Goal: Information Seeking & Learning: Learn about a topic

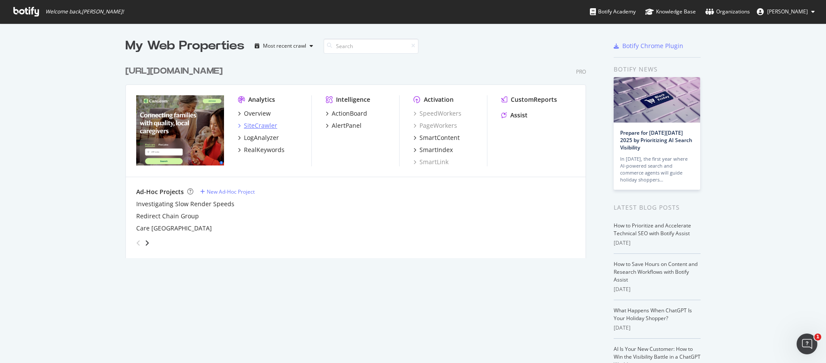
click at [256, 127] on div "SiteCrawler" at bounding box center [260, 125] width 33 height 9
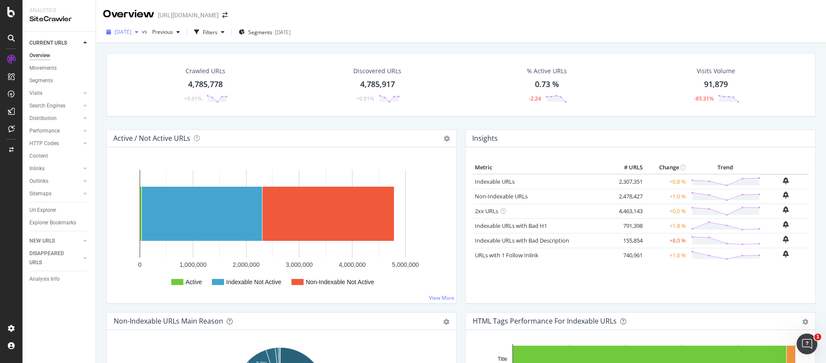
click at [119, 28] on span "[DATE]" at bounding box center [123, 31] width 17 height 7
click at [173, 30] on span "Previous" at bounding box center [161, 31] width 24 height 7
click at [339, 65] on div "Discovered URLs 4,785,917 +0.91%" at bounding box center [377, 84] width 173 height 45
click at [203, 83] on div "4,785,778" at bounding box center [205, 84] width 35 height 11
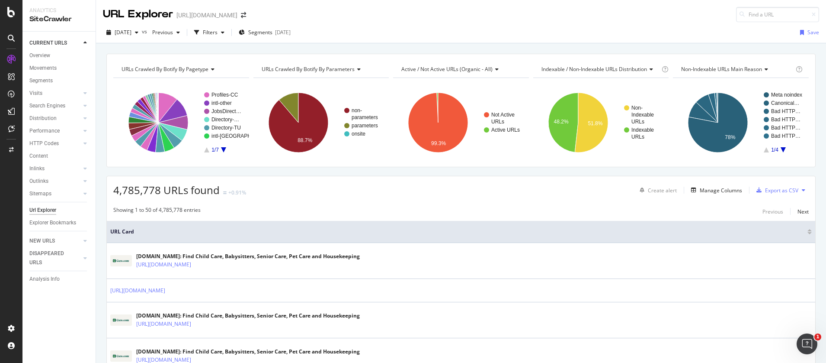
click at [439, 67] on span "Active / Not Active URLs (organic - all)" at bounding box center [446, 68] width 91 height 7
click at [431, 45] on div "URLs Crawled By Botify By pagetype Chart (by Value) Table Expand Export as CSV …" at bounding box center [461, 53] width 730 height 21
click at [228, 37] on div "Filters" at bounding box center [209, 32] width 37 height 13
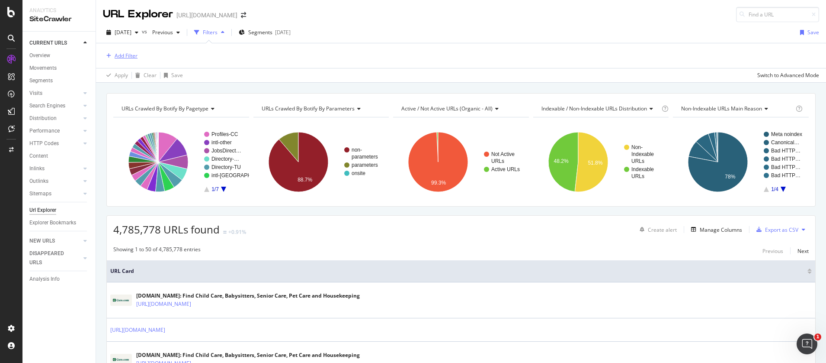
click at [122, 60] on div "Add Filter" at bounding box center [120, 56] width 35 height 10
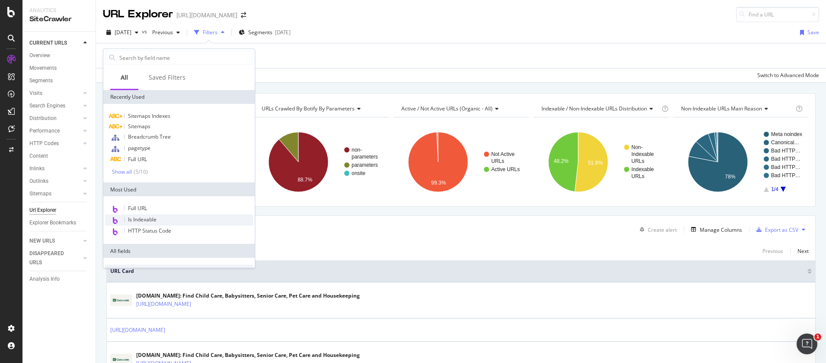
click at [153, 221] on span "Is Indexable" at bounding box center [142, 218] width 29 height 7
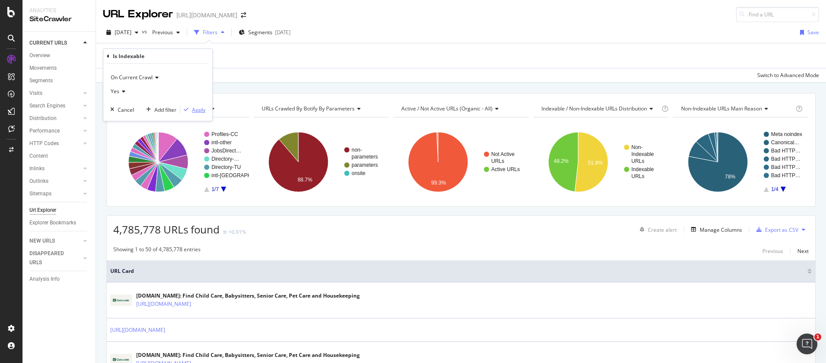
click at [193, 107] on div "Apply" at bounding box center [198, 109] width 13 height 7
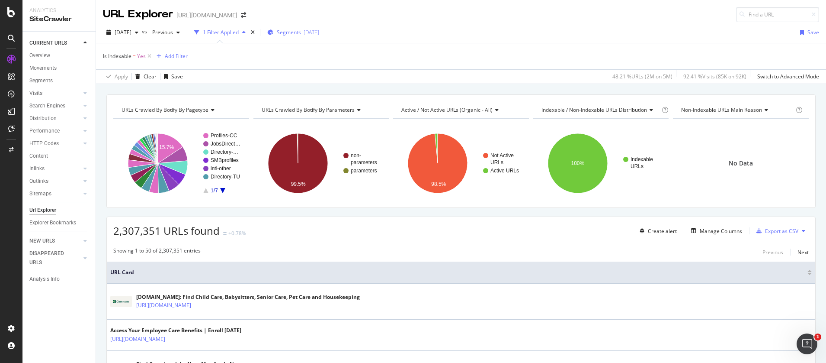
click at [301, 32] on span "Segments" at bounding box center [289, 32] width 24 height 7
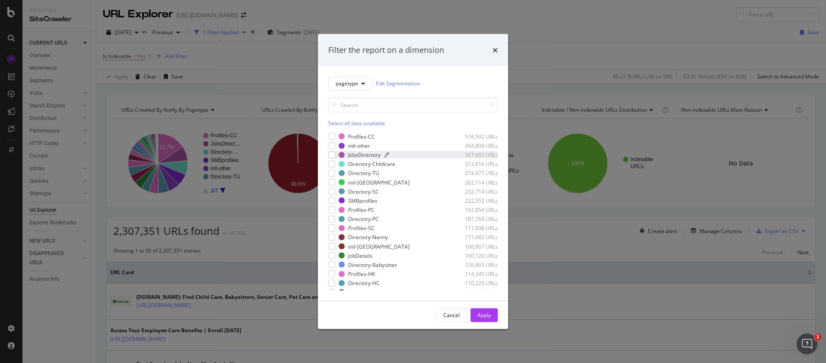
scroll to position [2, 0]
click at [352, 76] on button "pagetype" at bounding box center [350, 83] width 44 height 14
click at [348, 162] on span "Breadcrumb Tree" at bounding box center [364, 160] width 56 height 8
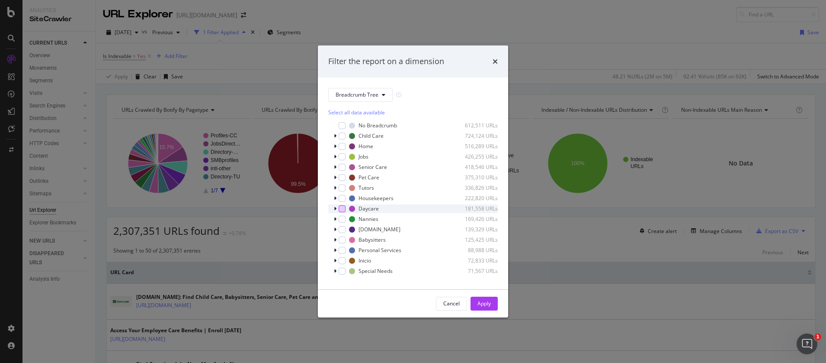
click at [340, 208] on div "modal" at bounding box center [342, 208] width 7 height 7
click at [481, 303] on div "Apply" at bounding box center [484, 302] width 13 height 7
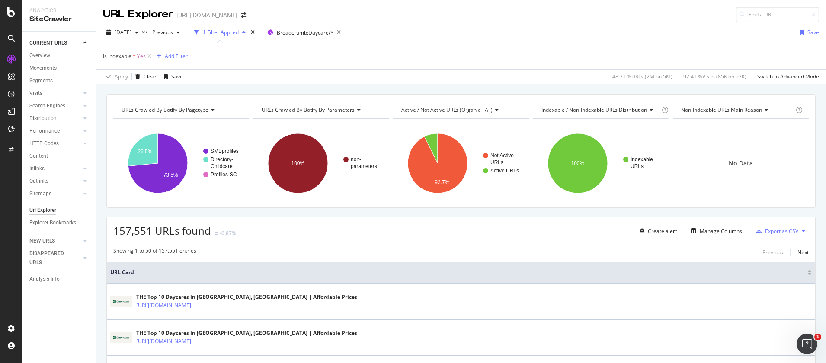
click at [425, 106] on span "Active / Not Active URLs (organic - all)" at bounding box center [446, 109] width 91 height 7
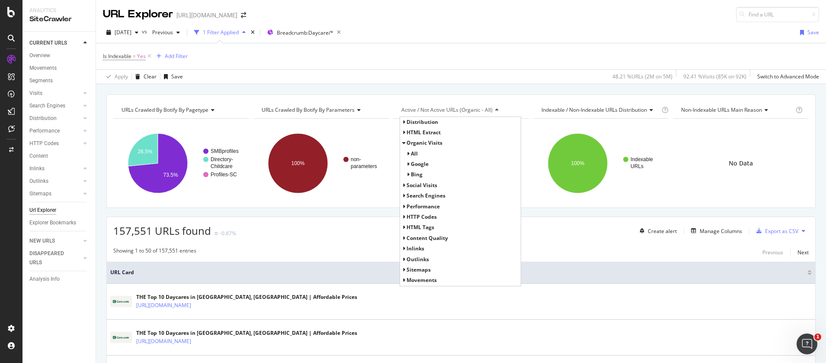
click at [427, 123] on span "Distribution" at bounding box center [423, 121] width 32 height 7
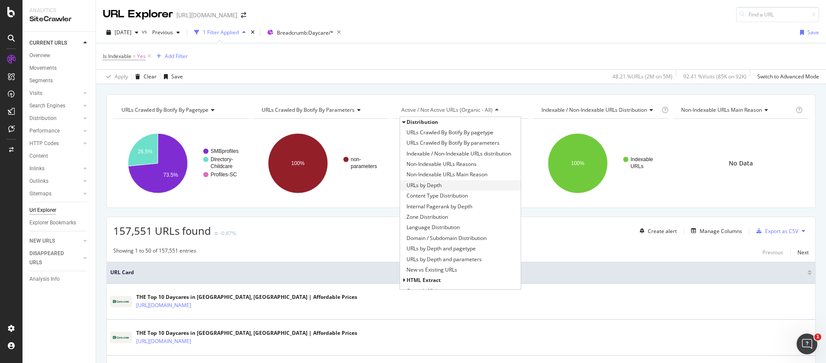
click at [418, 189] on span "URLs by Depth" at bounding box center [424, 185] width 35 height 9
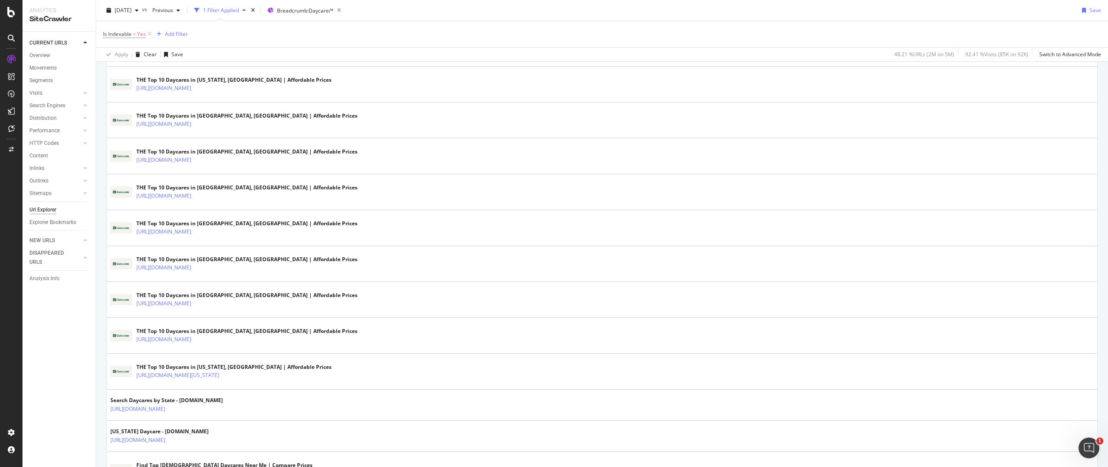
scroll to position [5, 0]
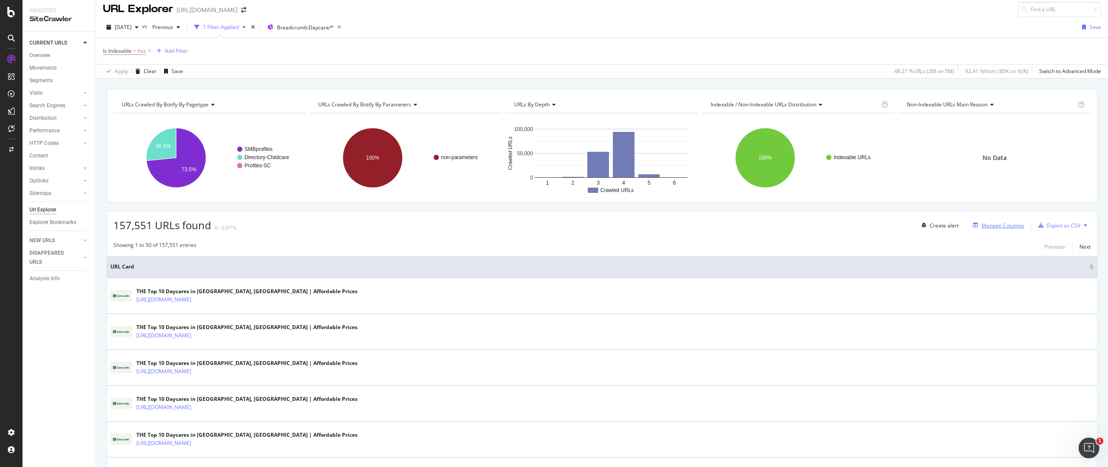
click at [826, 223] on div "Manage Columns" at bounding box center [1002, 225] width 42 height 7
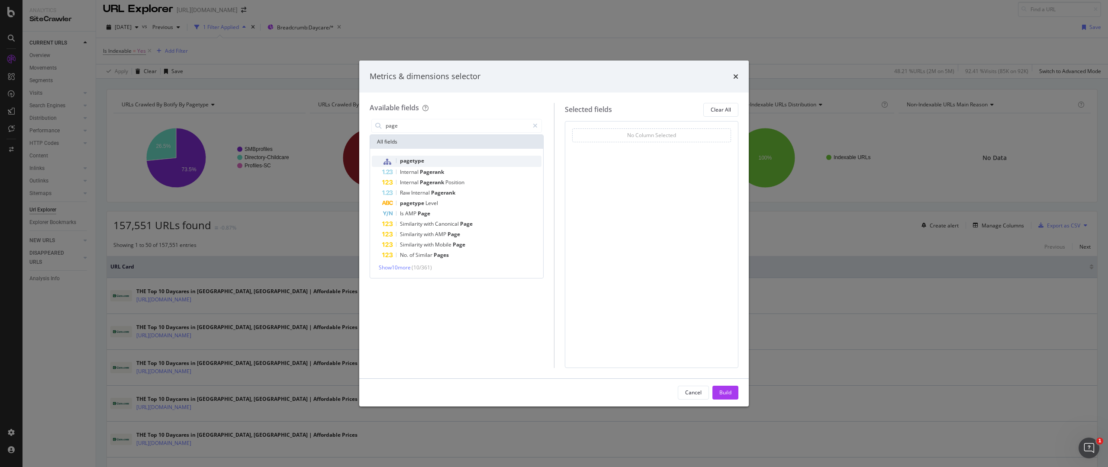
click at [423, 157] on span "pagetype" at bounding box center [412, 160] width 24 height 7
click at [453, 129] on input "page" at bounding box center [457, 125] width 144 height 13
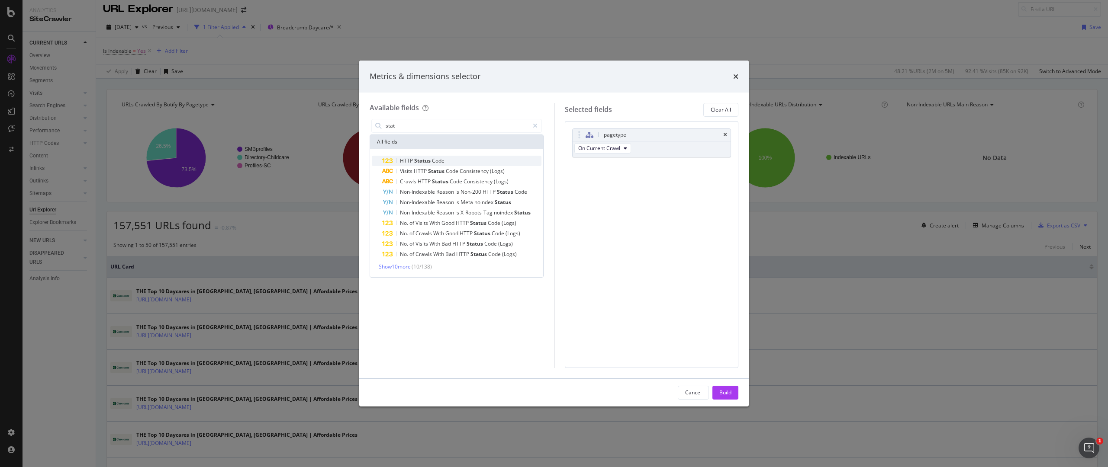
click at [457, 162] on div "HTTP Status Code" at bounding box center [461, 161] width 159 height 10
click at [422, 128] on input "stat" at bounding box center [457, 125] width 144 height 13
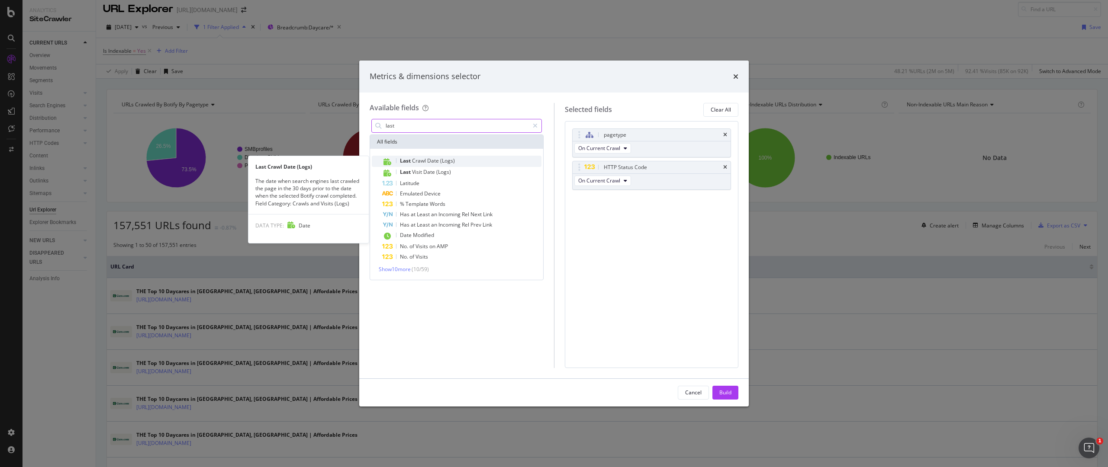
type input "last"
click at [464, 161] on div "Last Crawl Date (Logs)" at bounding box center [461, 161] width 159 height 11
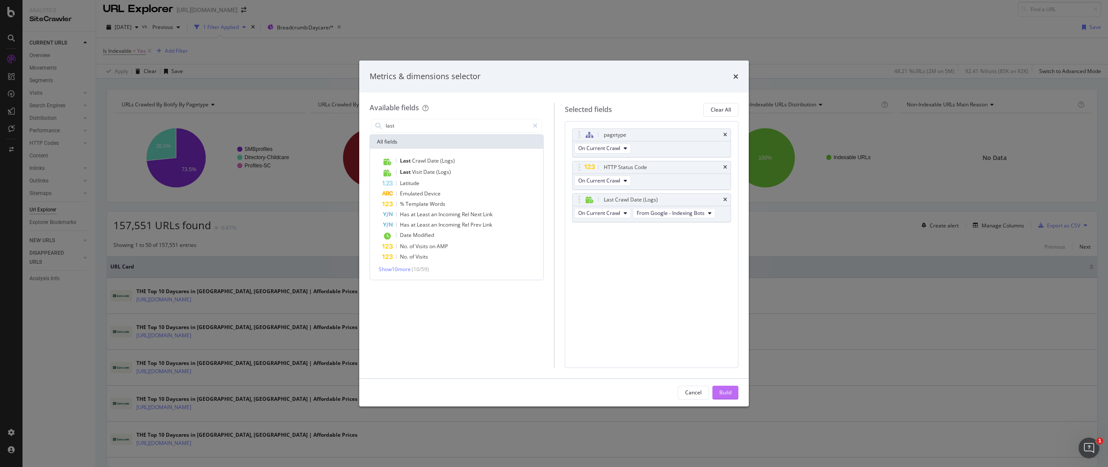
click at [721, 362] on div "Build" at bounding box center [725, 392] width 12 height 13
